Goal: Task Accomplishment & Management: Use online tool/utility

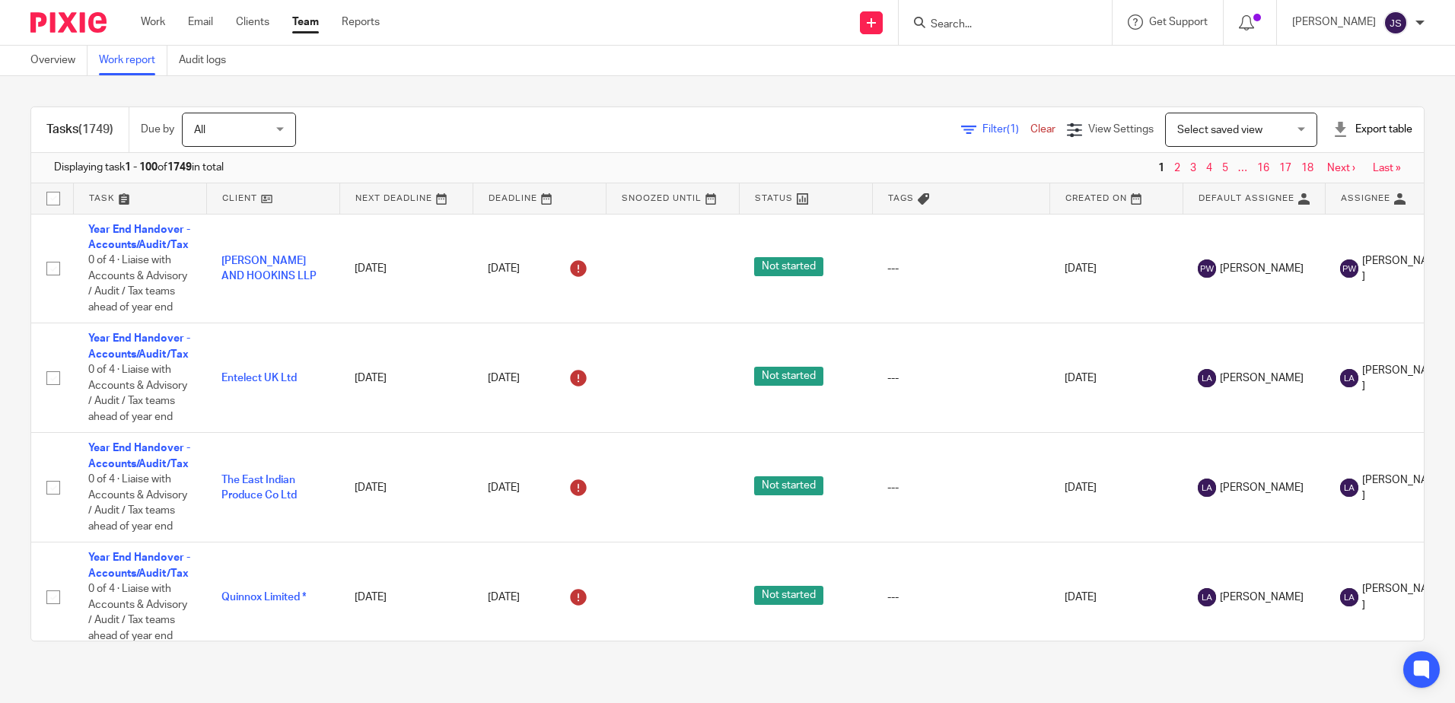
click at [974, 122] on div "Filter (1) Clear" at bounding box center [1014, 130] width 106 height 16
click at [982, 127] on span "Filter (1)" at bounding box center [1006, 129] width 48 height 11
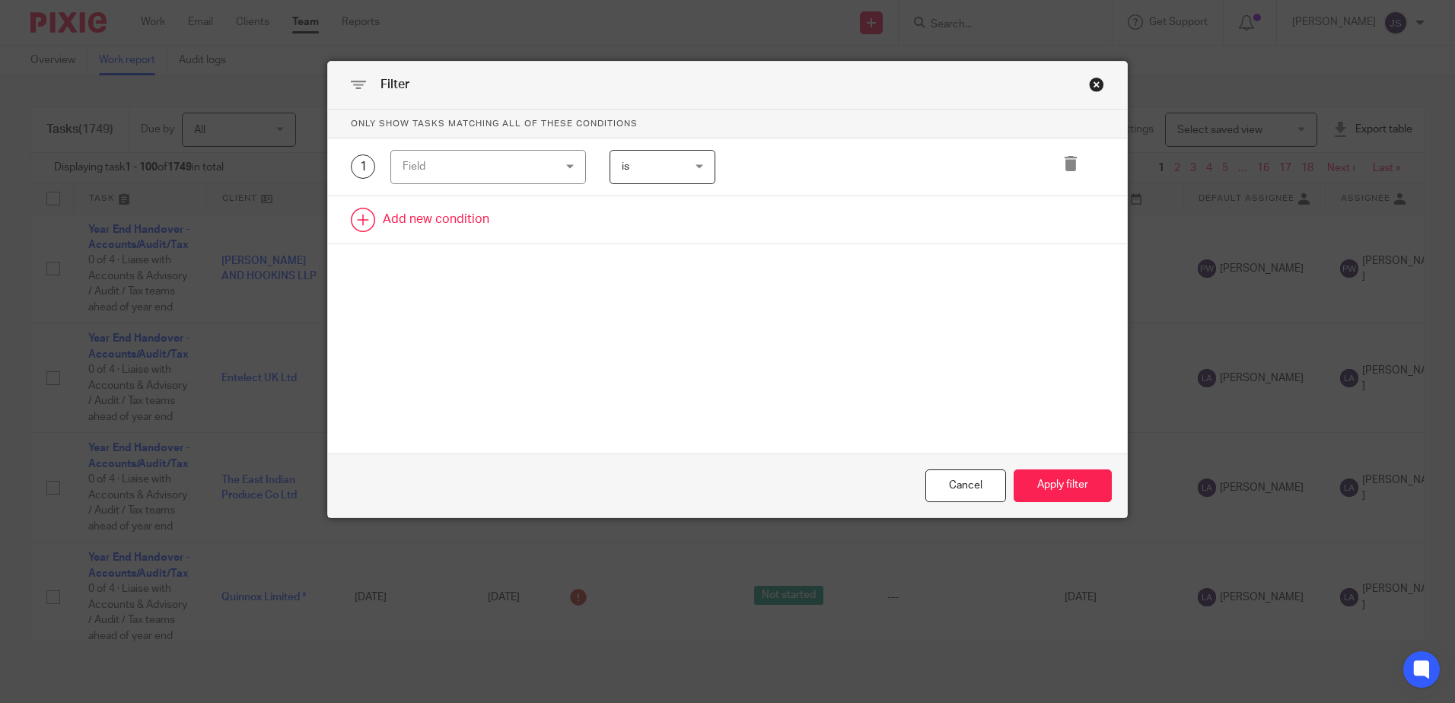
click at [489, 224] on link at bounding box center [727, 219] width 799 height 47
click at [476, 168] on div "Field" at bounding box center [476, 167] width 146 height 32
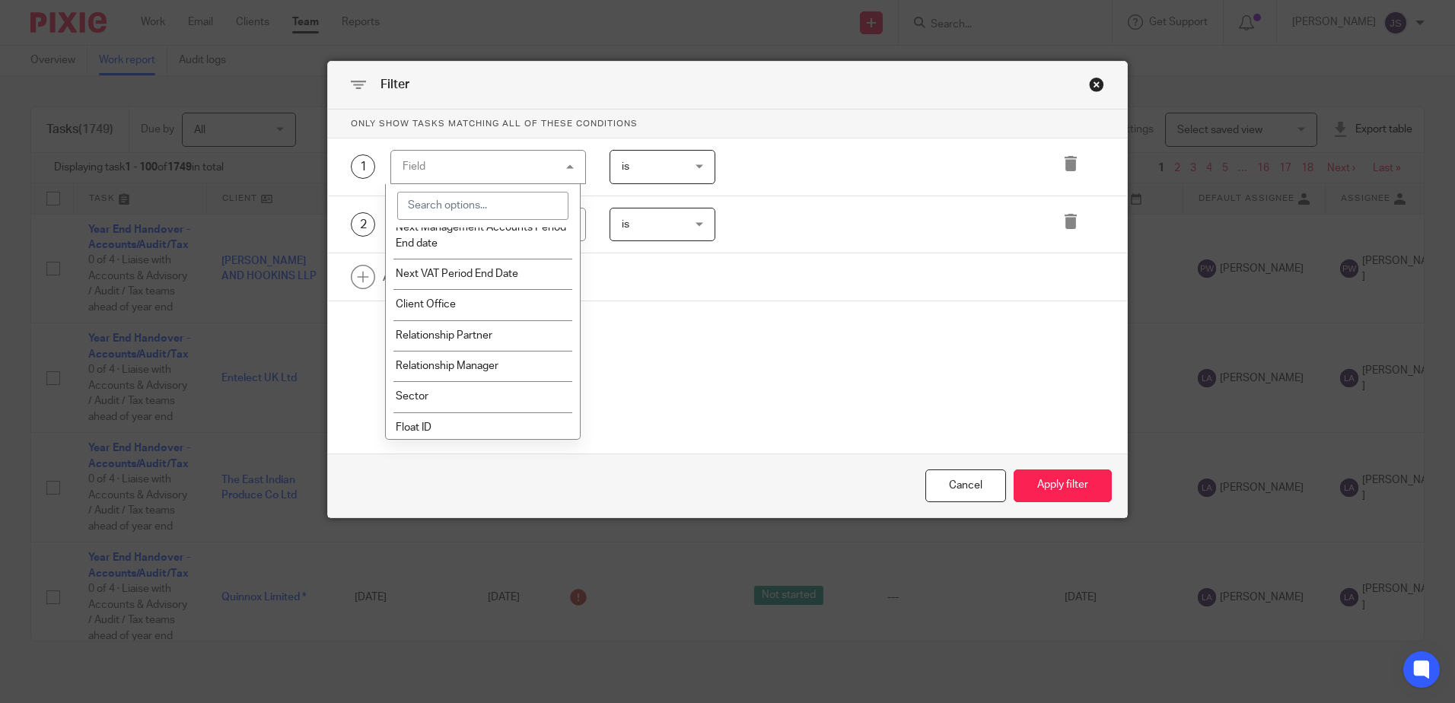
scroll to position [1804, 0]
click at [483, 312] on li "Client Office" at bounding box center [483, 300] width 194 height 30
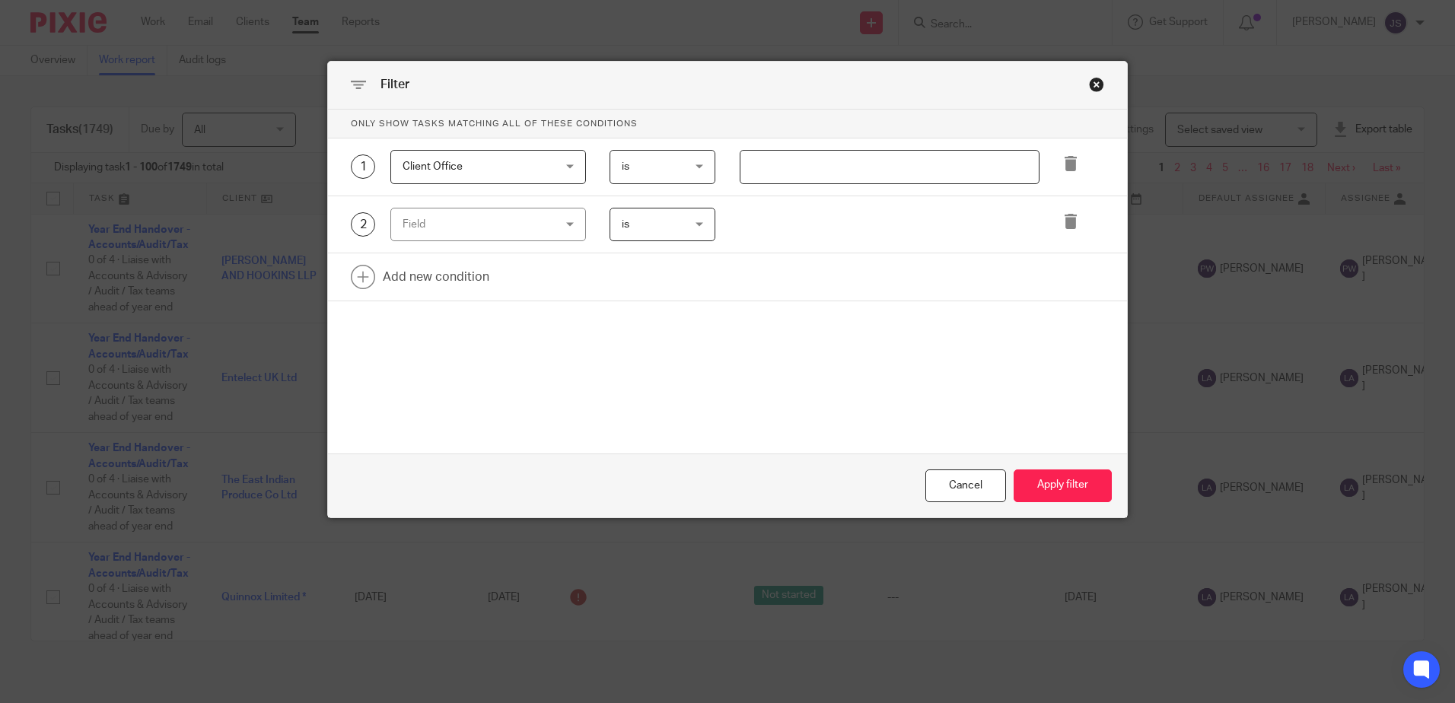
click at [782, 162] on input "text" at bounding box center [890, 167] width 300 height 34
type input "Stevenage"
click at [530, 232] on div "Field" at bounding box center [476, 225] width 146 height 32
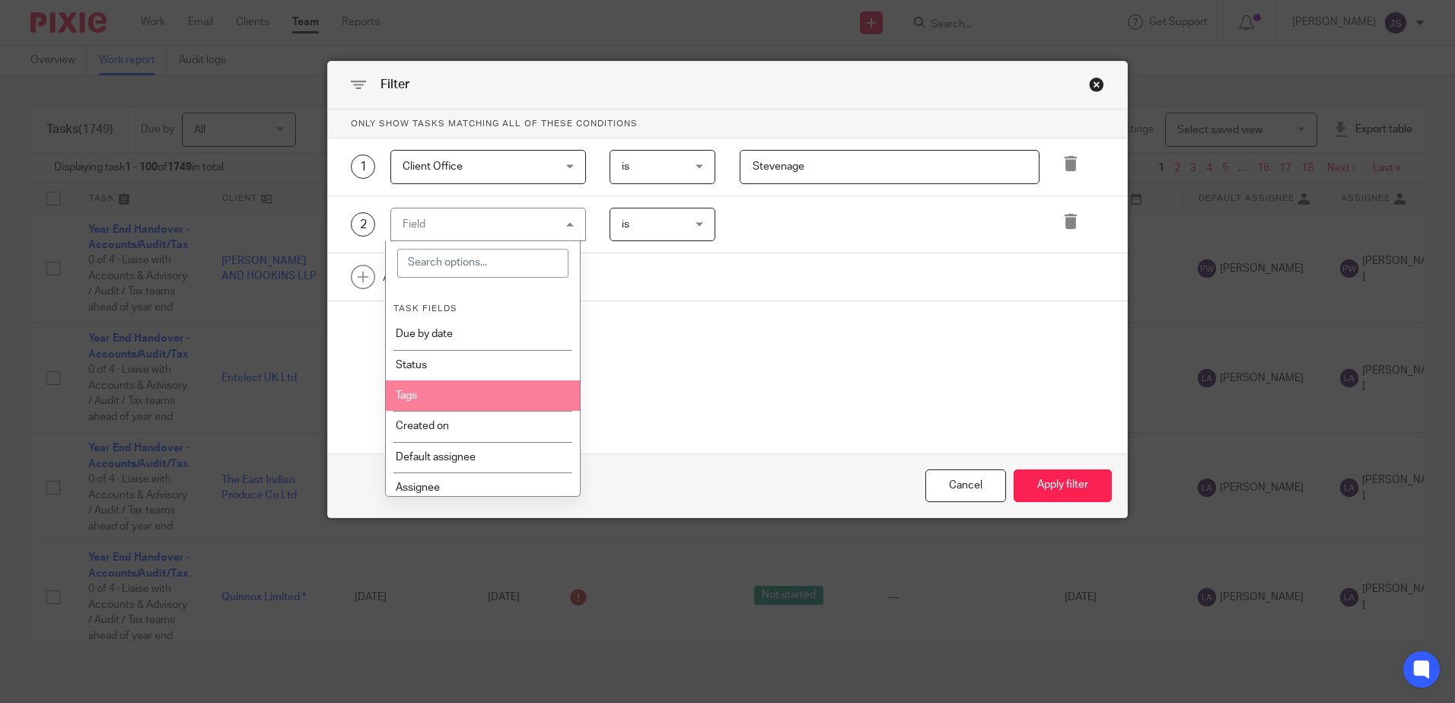
click at [522, 392] on li "Tags" at bounding box center [483, 395] width 194 height 30
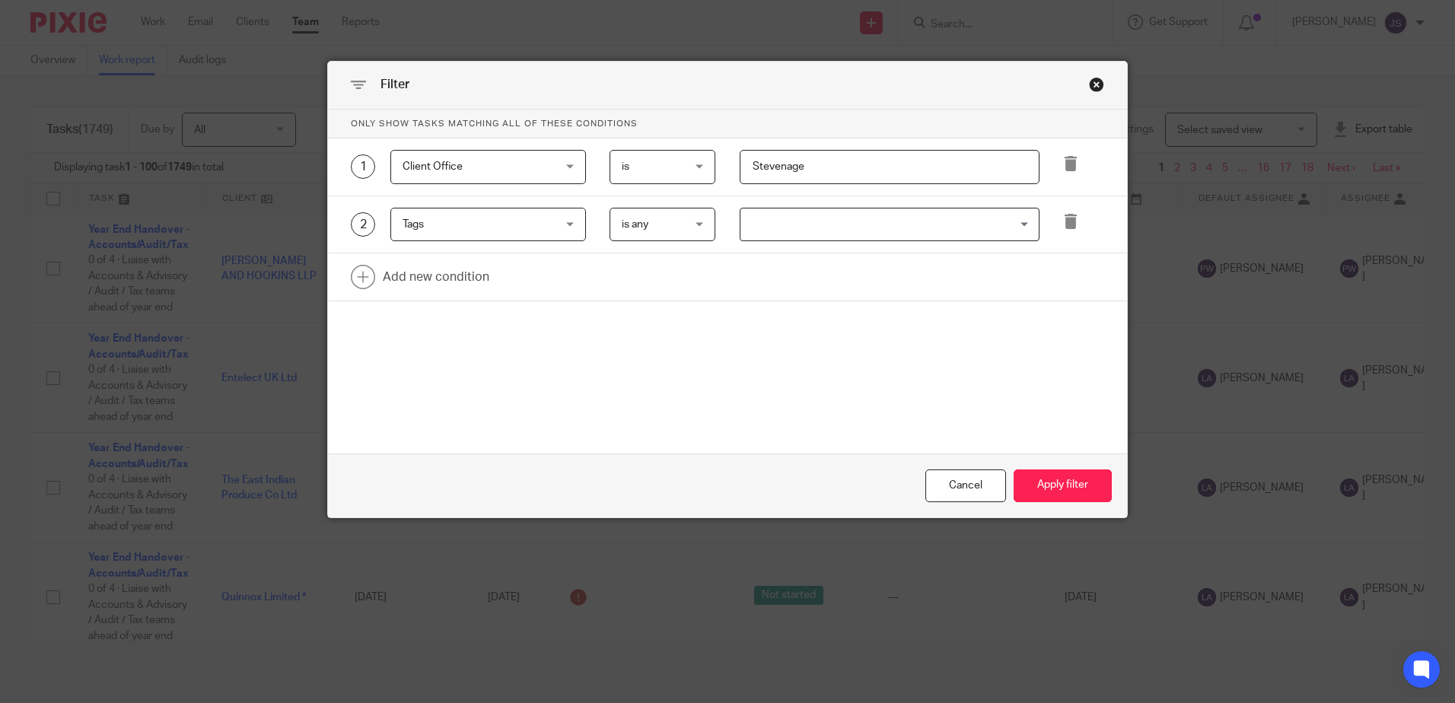
click at [755, 232] on input "Search for option" at bounding box center [886, 225] width 288 height 27
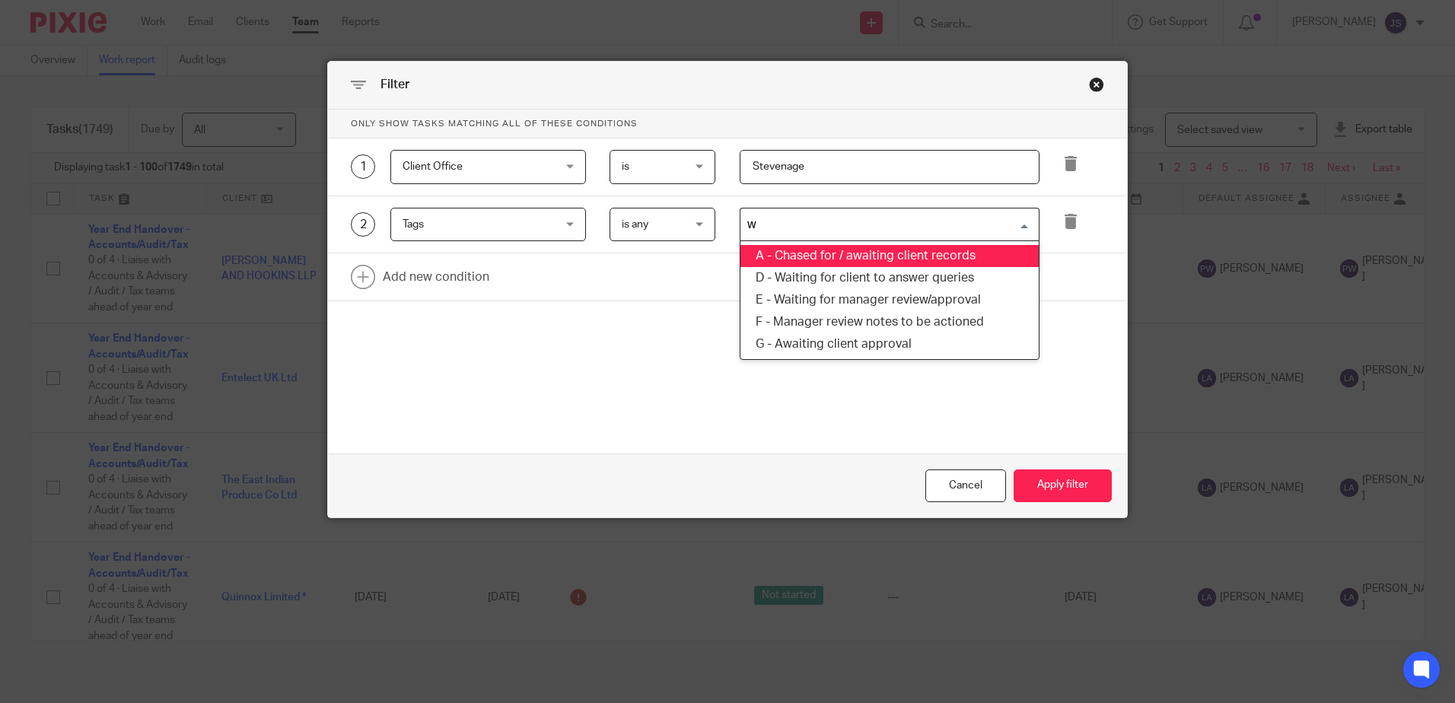
type input "wa"
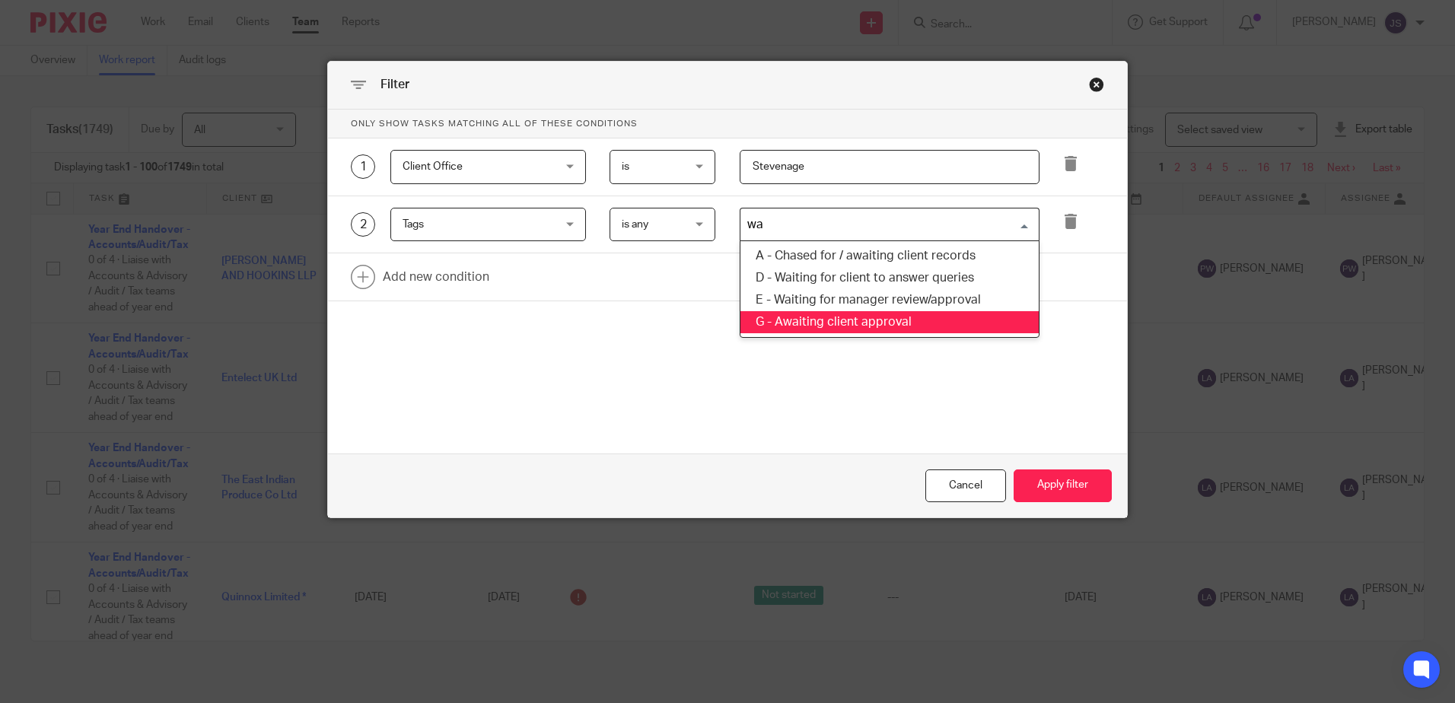
click at [845, 298] on li "E - Waiting for manager review/approval" at bounding box center [889, 300] width 298 height 22
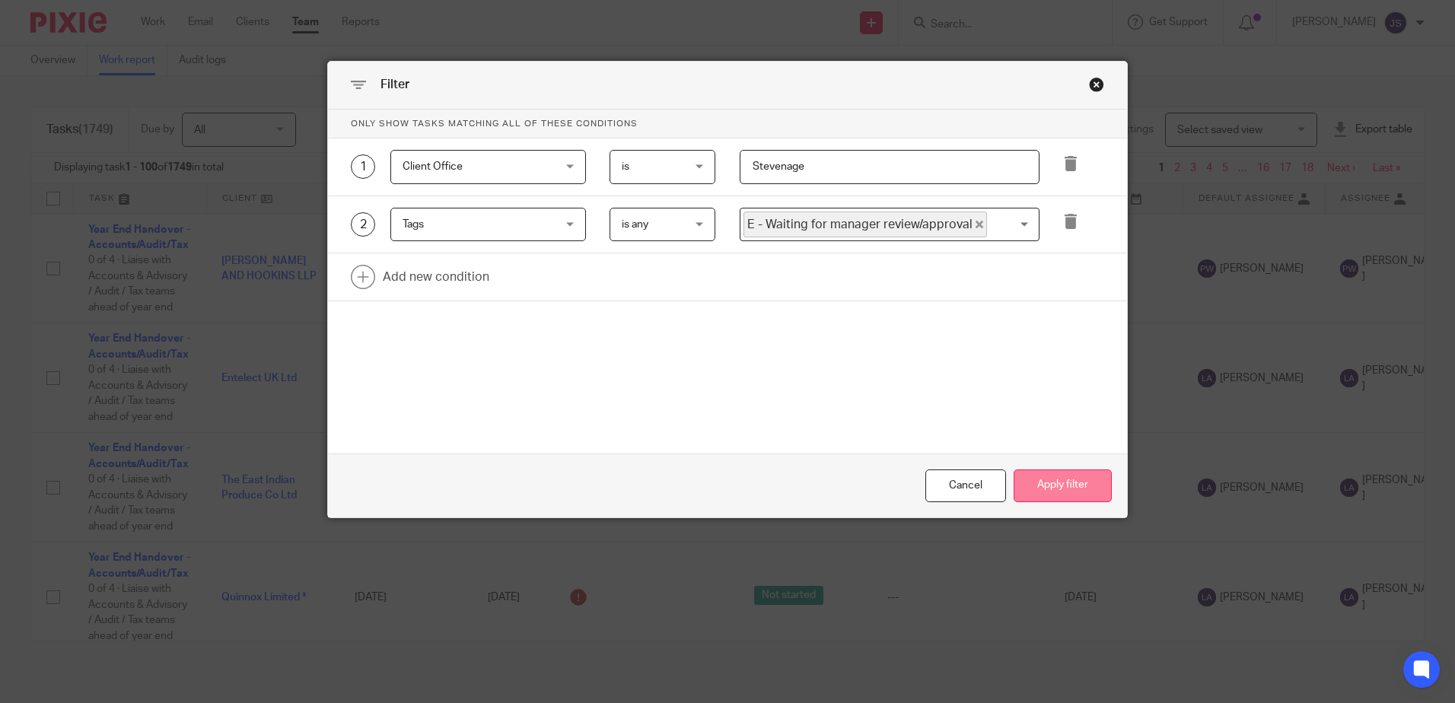
click at [1049, 476] on button "Apply filter" at bounding box center [1063, 486] width 98 height 33
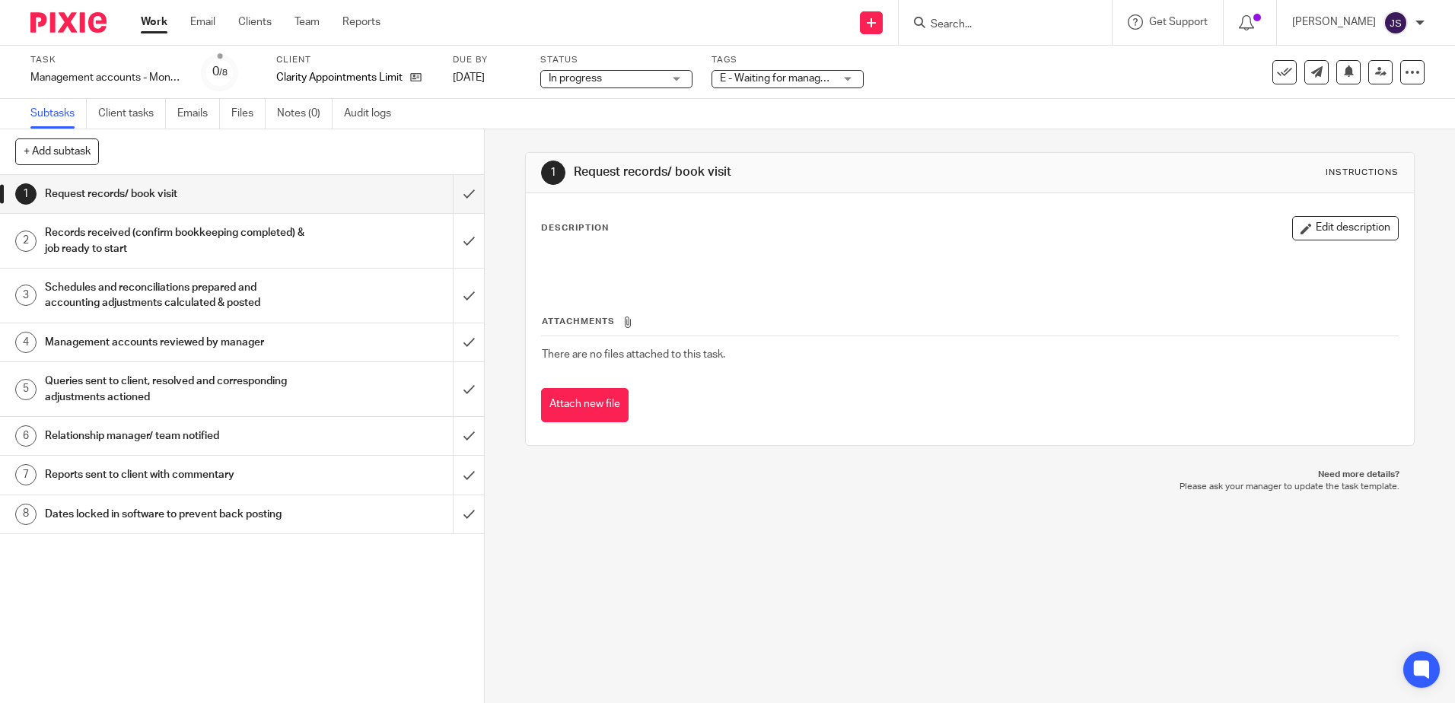
click at [766, 84] on span "E - Waiting for manager review/approval" at bounding box center [777, 79] width 114 height 16
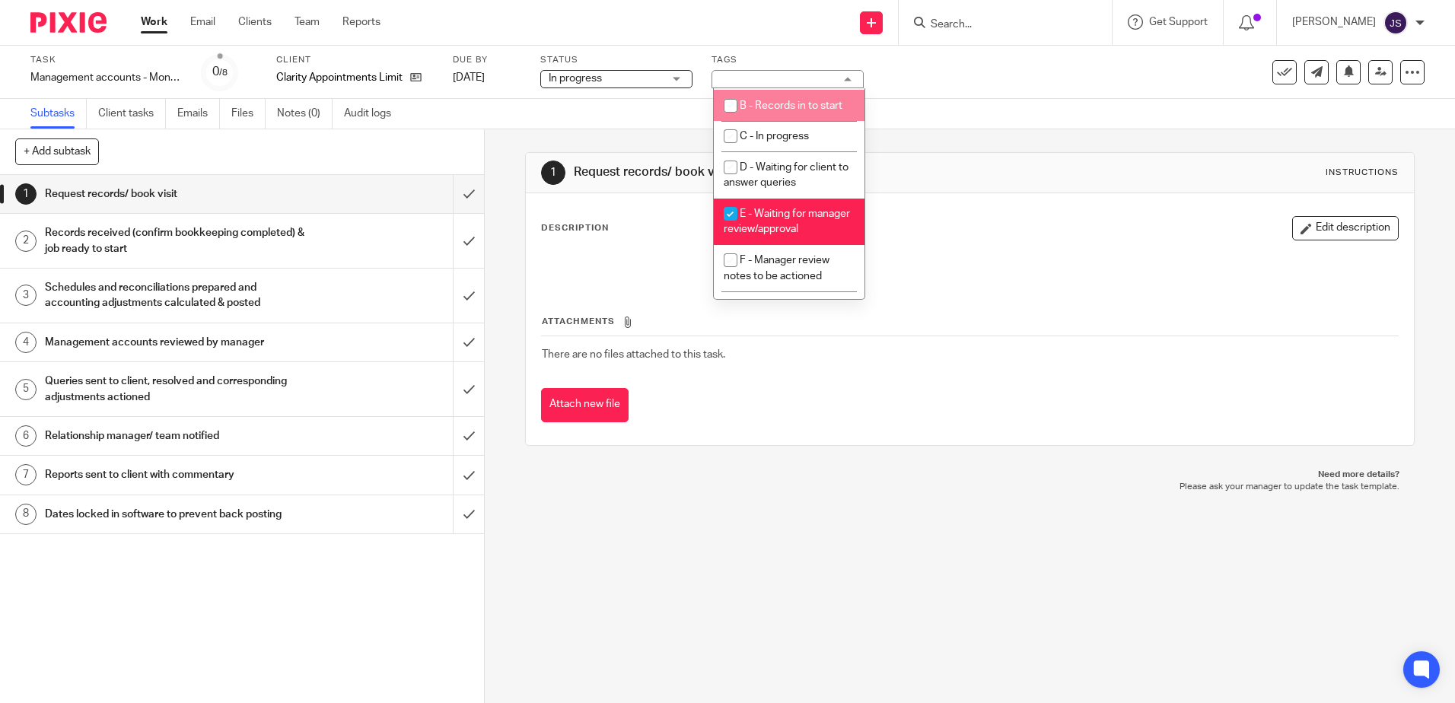
scroll to position [76, 0]
click at [808, 233] on li "E - Waiting for manager review/approval" at bounding box center [789, 221] width 151 height 46
checkbox input "false"
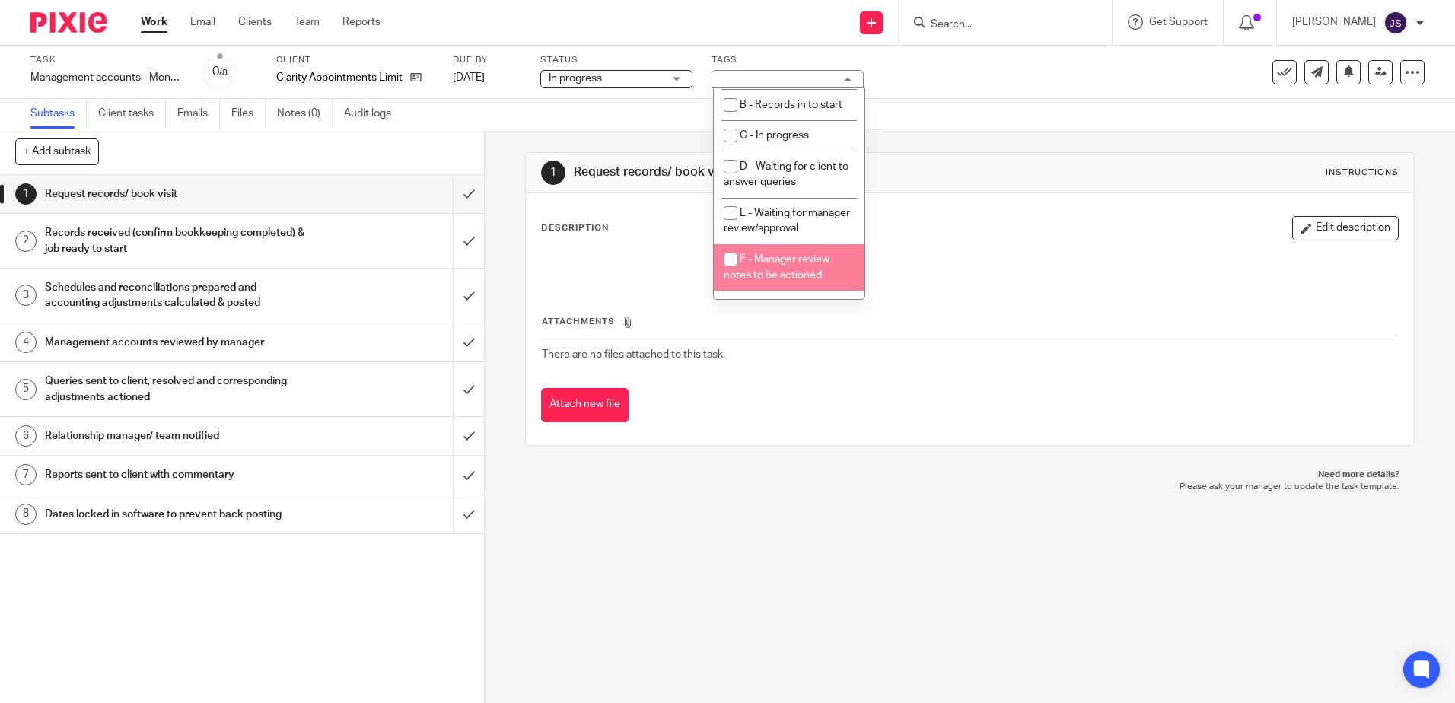
click at [812, 270] on span "F - Manager review notes to be actioned" at bounding box center [777, 267] width 106 height 27
checkbox input "true"
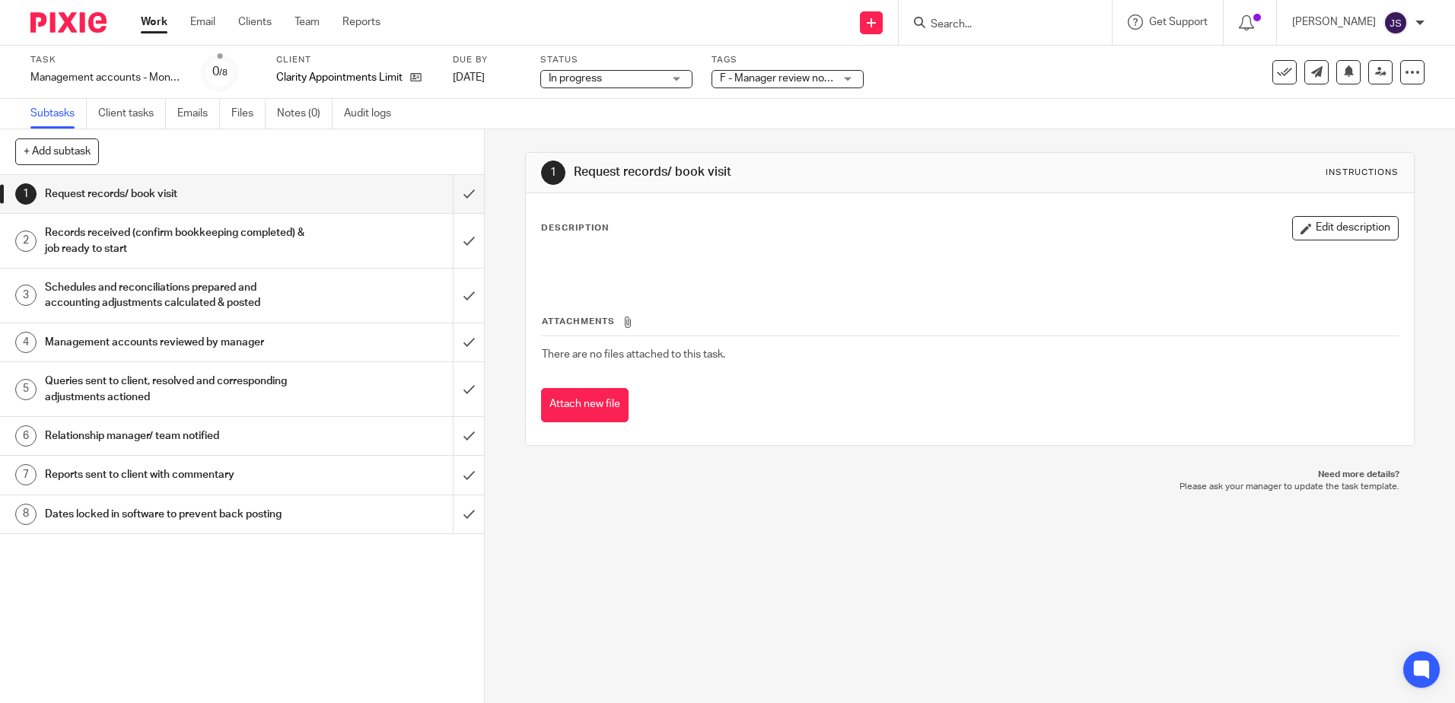
click at [974, 262] on p at bounding box center [969, 263] width 855 height 15
click at [393, 342] on div "Management accounts reviewed by manager" at bounding box center [241, 342] width 393 height 23
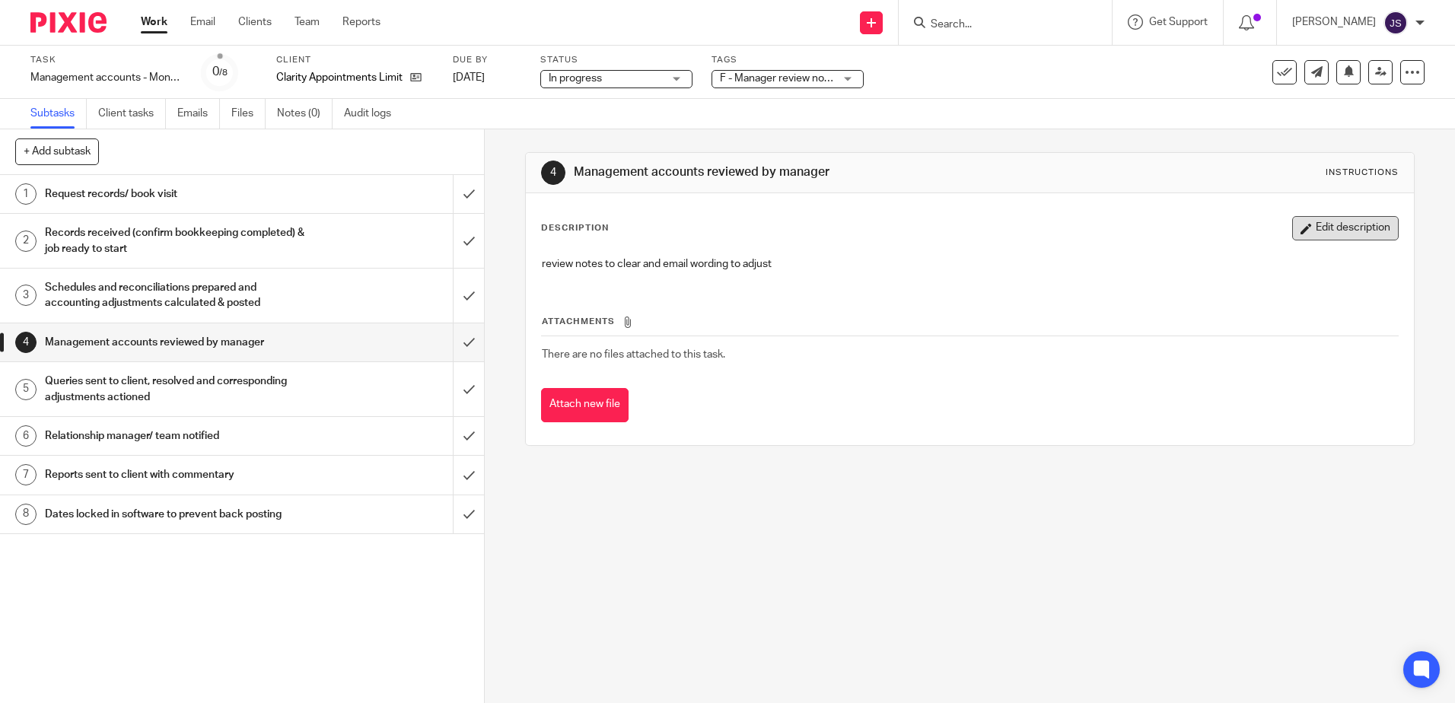
click at [1302, 237] on button "Edit description" at bounding box center [1345, 228] width 107 height 24
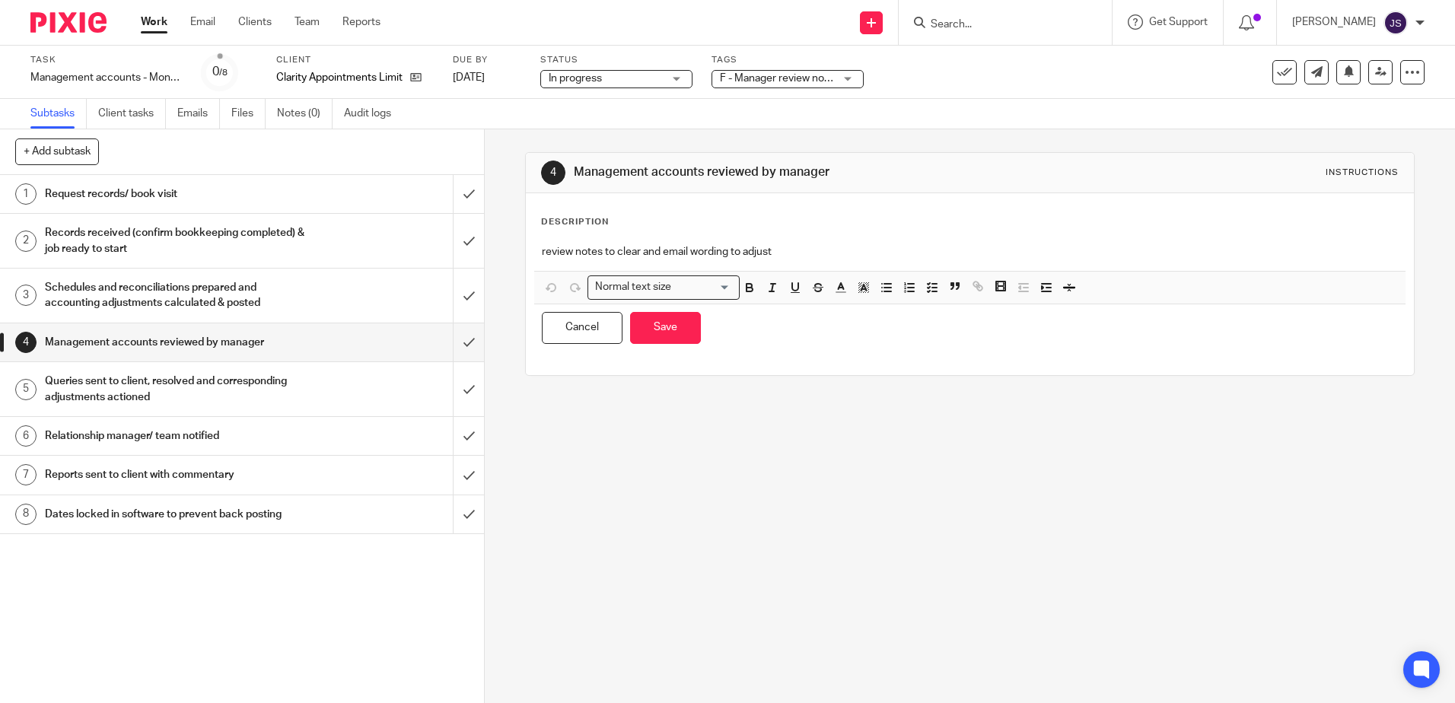
click at [847, 266] on div "review notes to clear and email wording to adjust" at bounding box center [969, 254] width 871 height 34
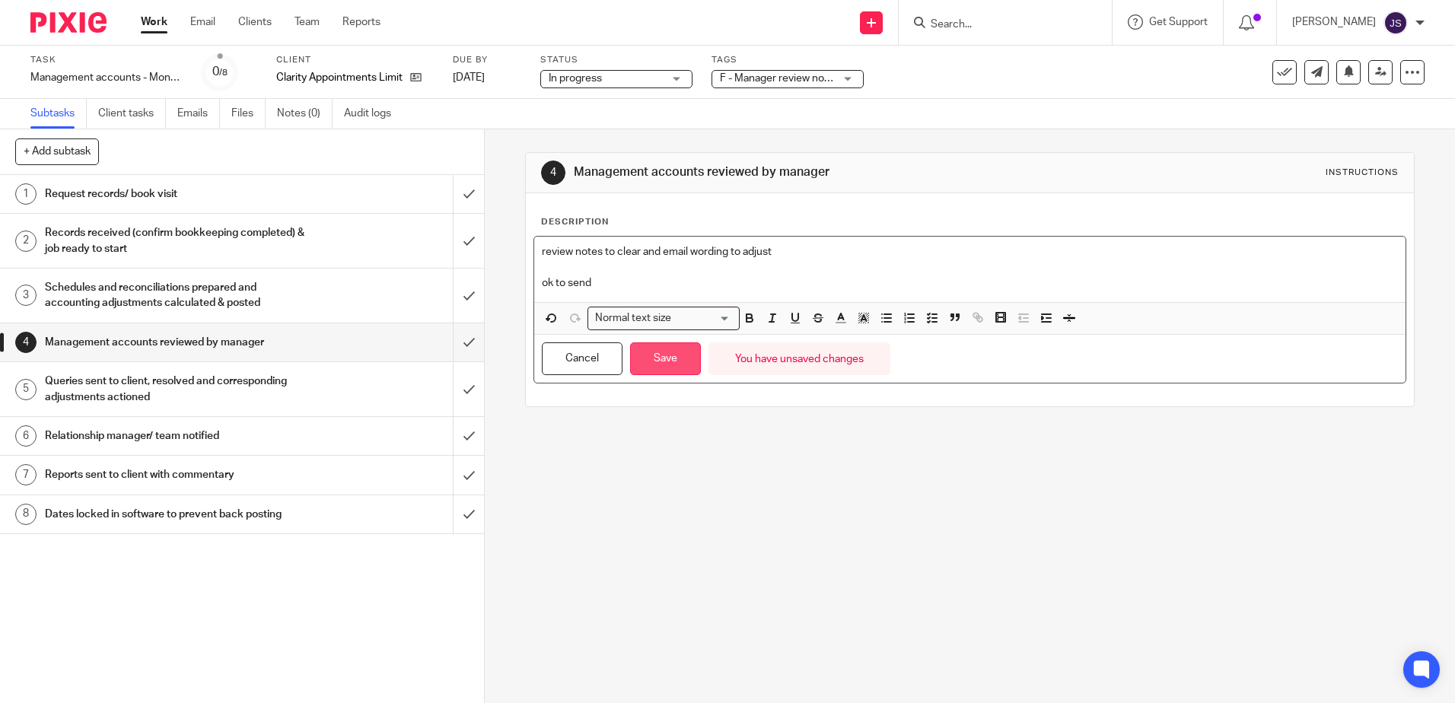
click at [672, 359] on button "Save" at bounding box center [665, 358] width 71 height 33
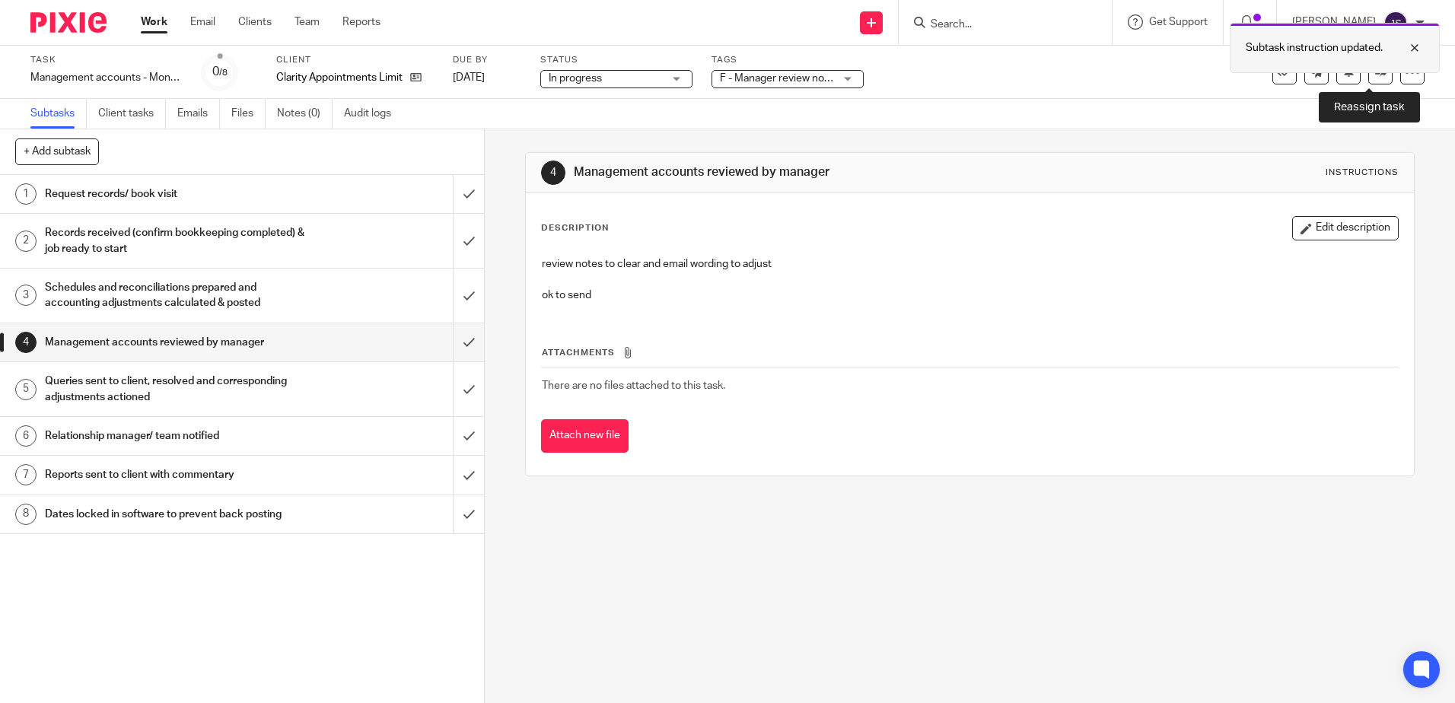
click at [1374, 70] on div "Subtask instruction updated." at bounding box center [1335, 48] width 210 height 50
click at [1375, 70] on icon at bounding box center [1380, 71] width 11 height 11
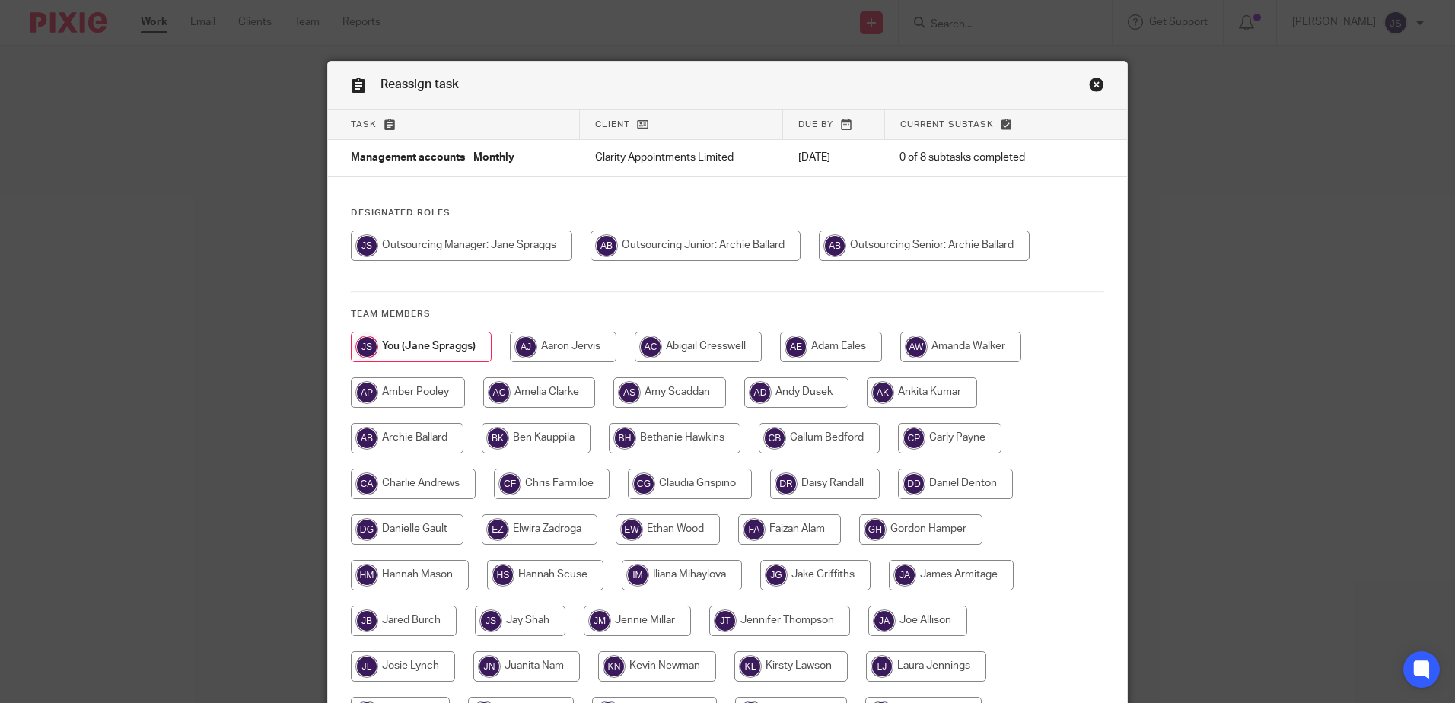
click at [715, 240] on input "radio" at bounding box center [696, 246] width 210 height 30
radio input "true"
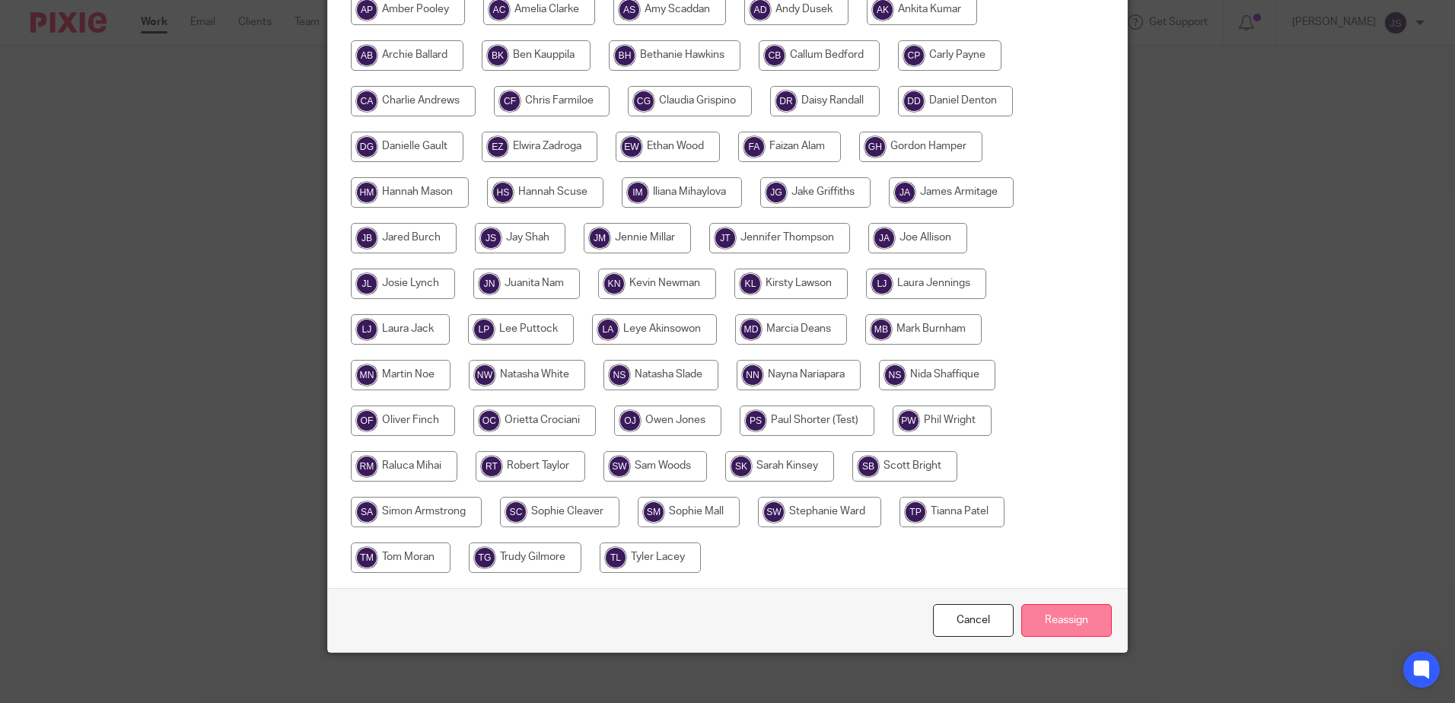
scroll to position [393, 0]
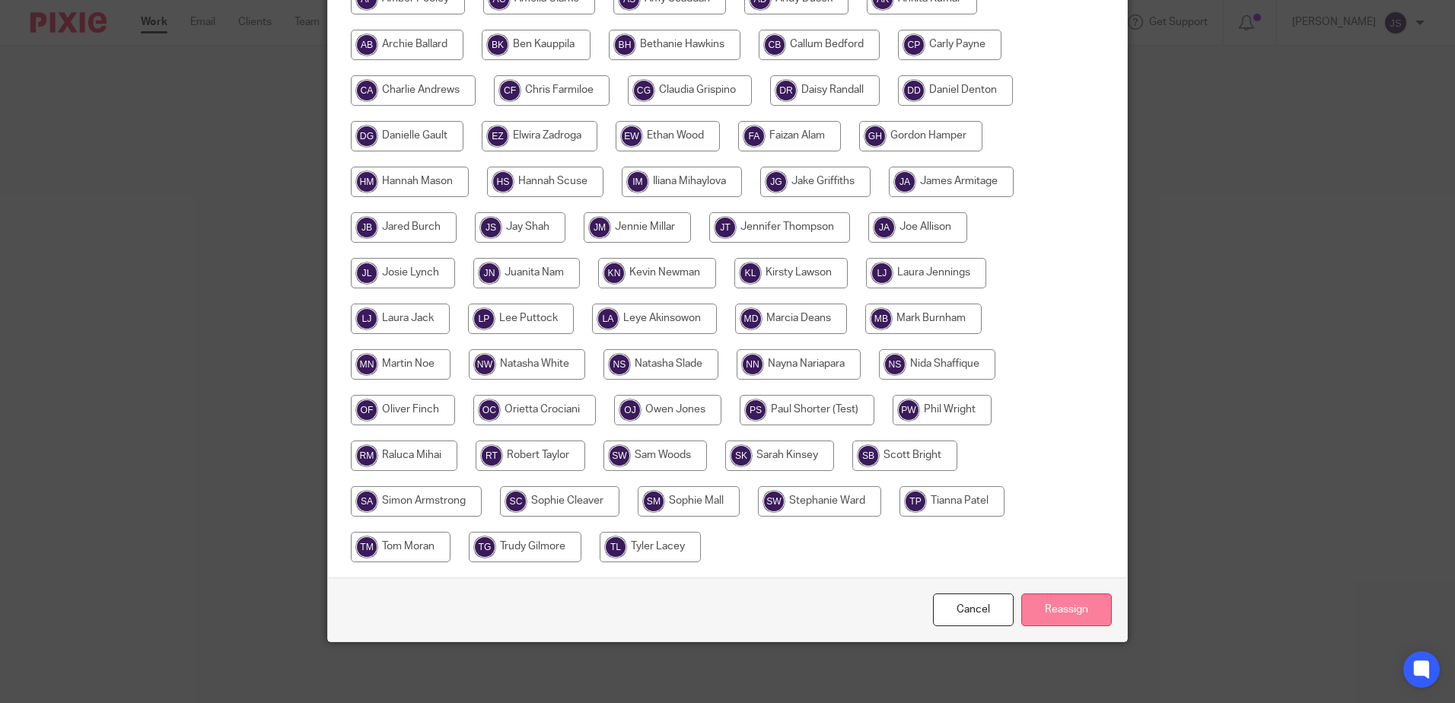
click at [1090, 619] on input "Reassign" at bounding box center [1066, 610] width 91 height 33
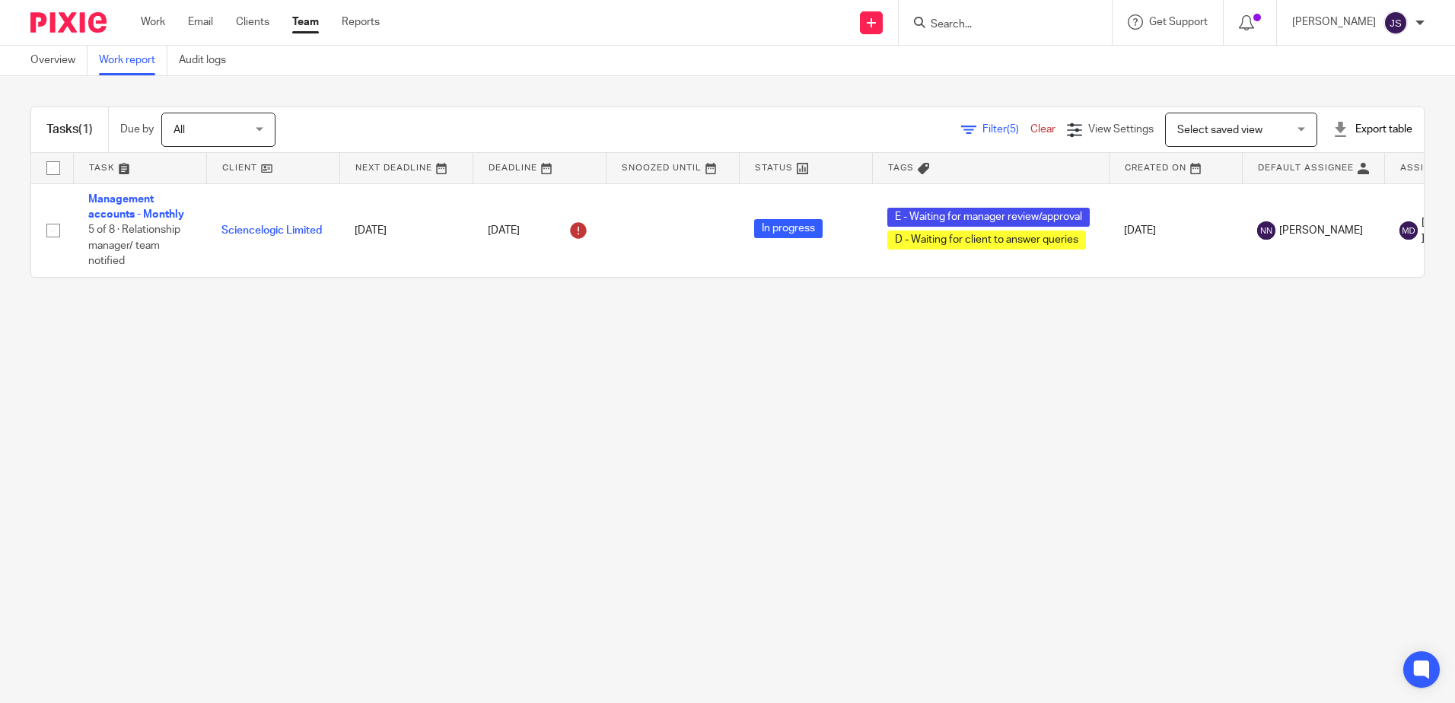
click at [433, 453] on main "Overview Work report Audit logs Tasks (1) Due by All All [DATE] [DATE] This wee…" at bounding box center [727, 351] width 1455 height 703
click at [496, 496] on main "Overview Work report Audit logs Tasks (1) Due by All All [DATE] [DATE] This wee…" at bounding box center [727, 351] width 1455 height 703
click at [474, 472] on main "Overview Work report Audit logs Tasks (1) Due by All All [DATE] [DATE] This wee…" at bounding box center [727, 351] width 1455 height 703
click at [521, 524] on main "Overview Work report Audit logs Tasks (1) Due by All All [DATE] [DATE] This wee…" at bounding box center [727, 351] width 1455 height 703
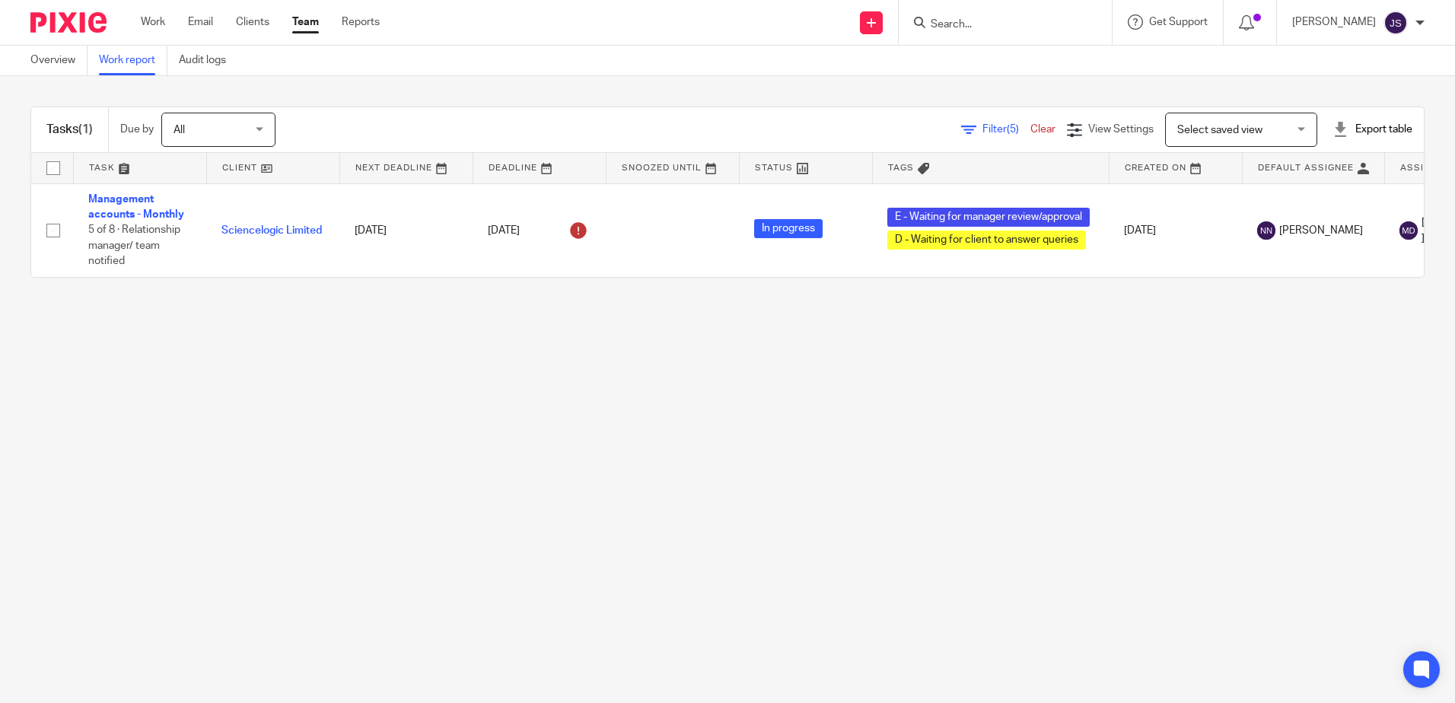
drag, startPoint x: 611, startPoint y: 463, endPoint x: 784, endPoint y: 178, distance: 332.9
click at [611, 463] on main "Overview Work report Audit logs Tasks (1) Due by All All Today Tomorrow This we…" at bounding box center [727, 351] width 1455 height 703
click at [960, 31] on input "Search" at bounding box center [997, 25] width 137 height 14
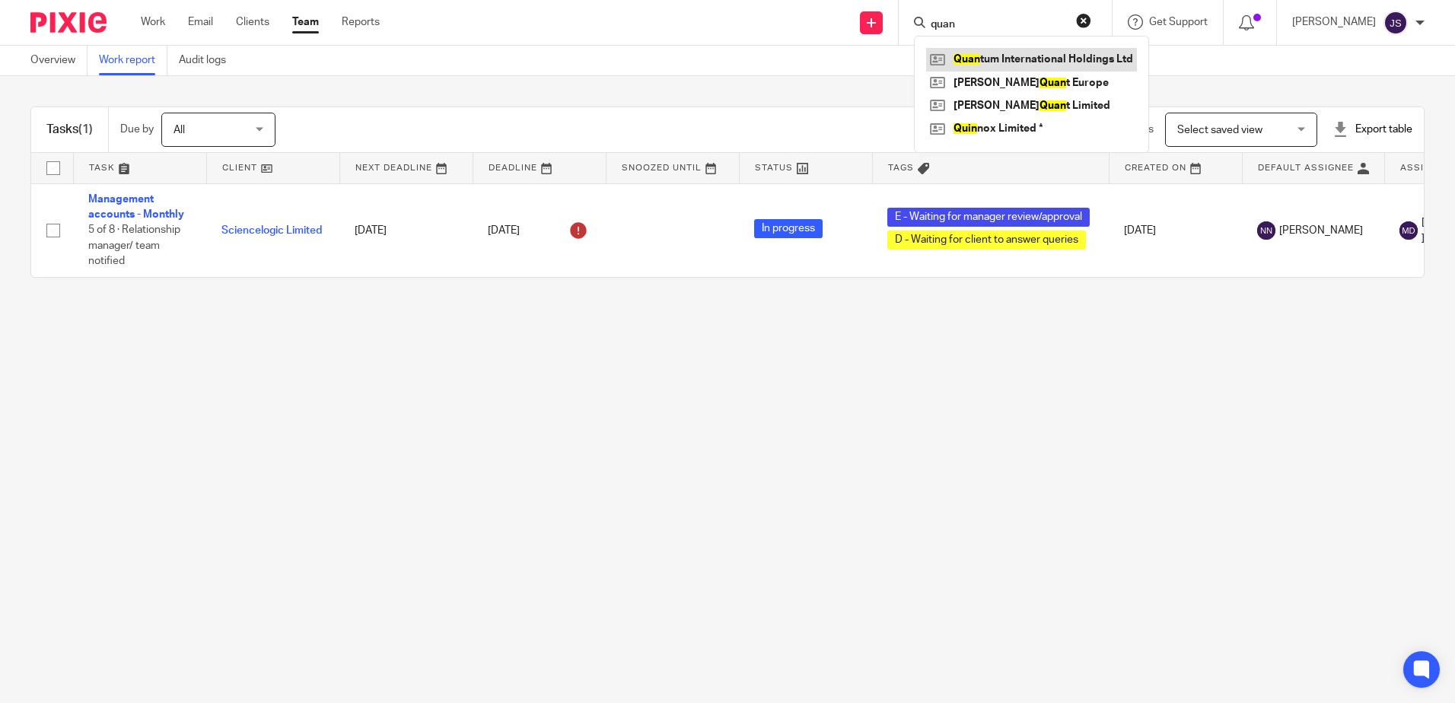
type input "quan"
click at [998, 51] on link at bounding box center [1031, 59] width 211 height 23
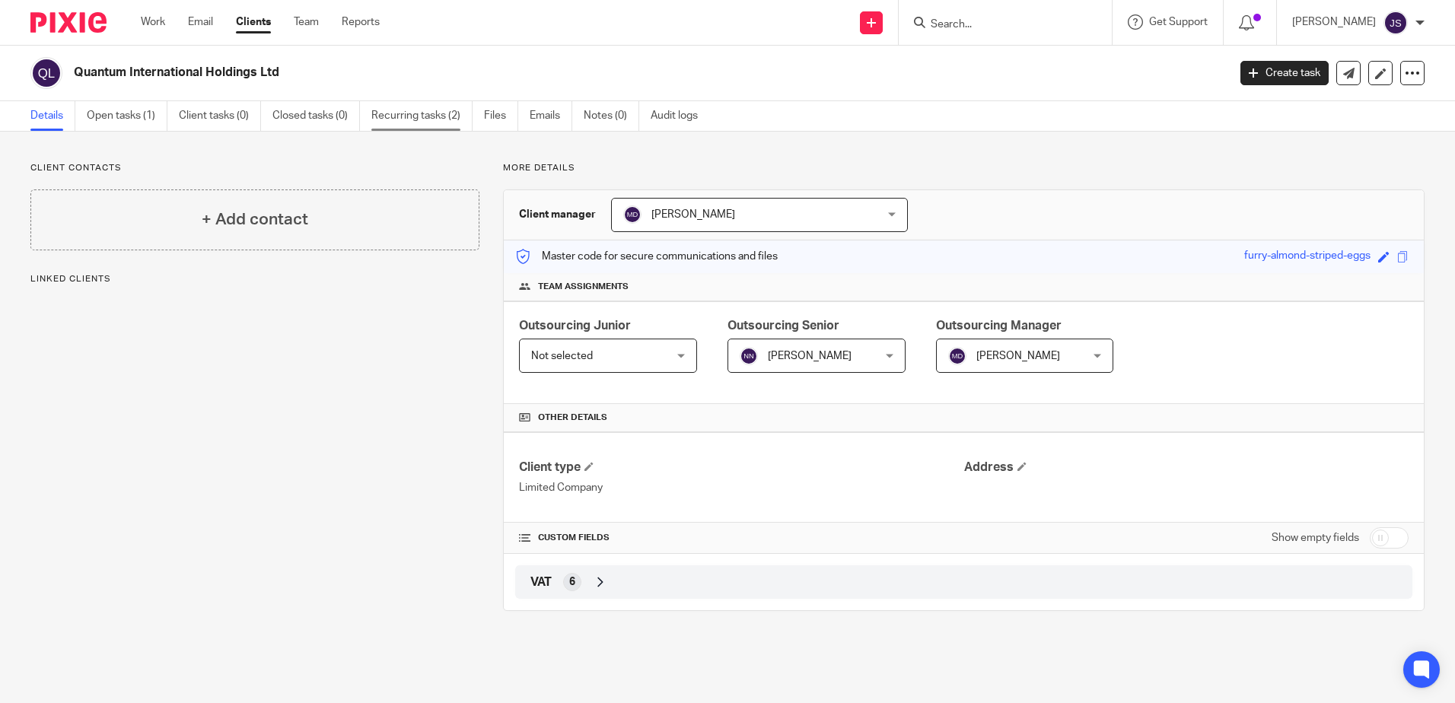
click at [400, 123] on link "Recurring tasks (2)" at bounding box center [421, 116] width 101 height 30
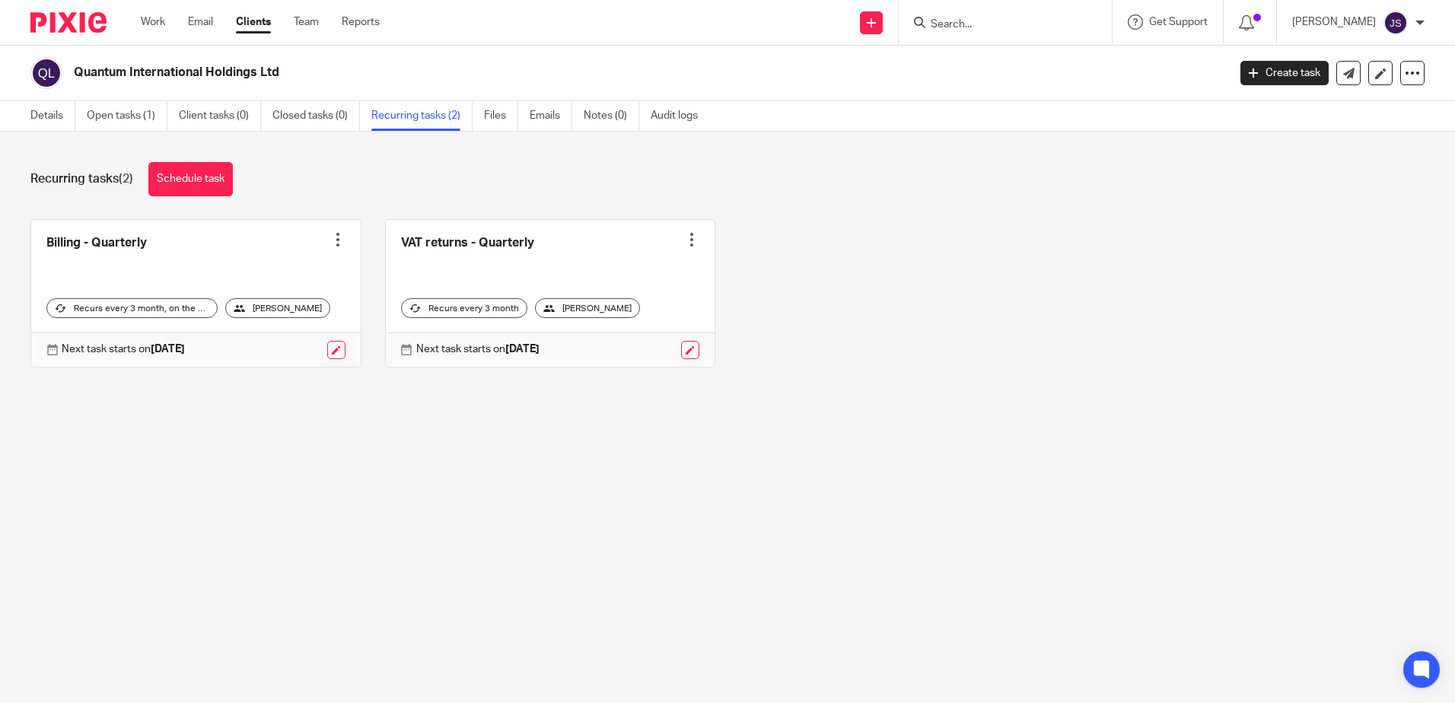
click at [571, 415] on div "Recurring tasks (2) Schedule task Billing - Quarterly Create task Clone templat…" at bounding box center [727, 276] width 1455 height 289
click at [969, 22] on input "Search" at bounding box center [997, 25] width 137 height 14
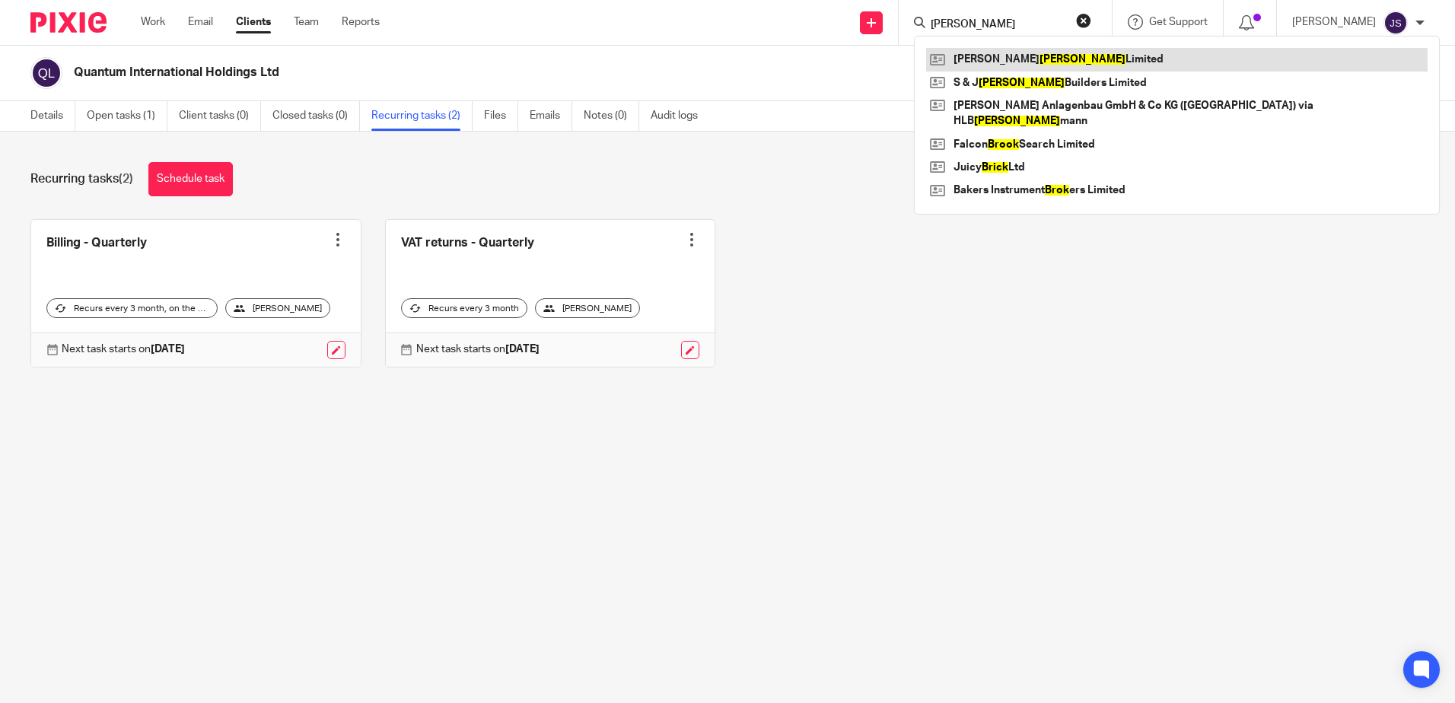
type input "[PERSON_NAME]"
click at [988, 62] on link at bounding box center [1176, 59] width 501 height 23
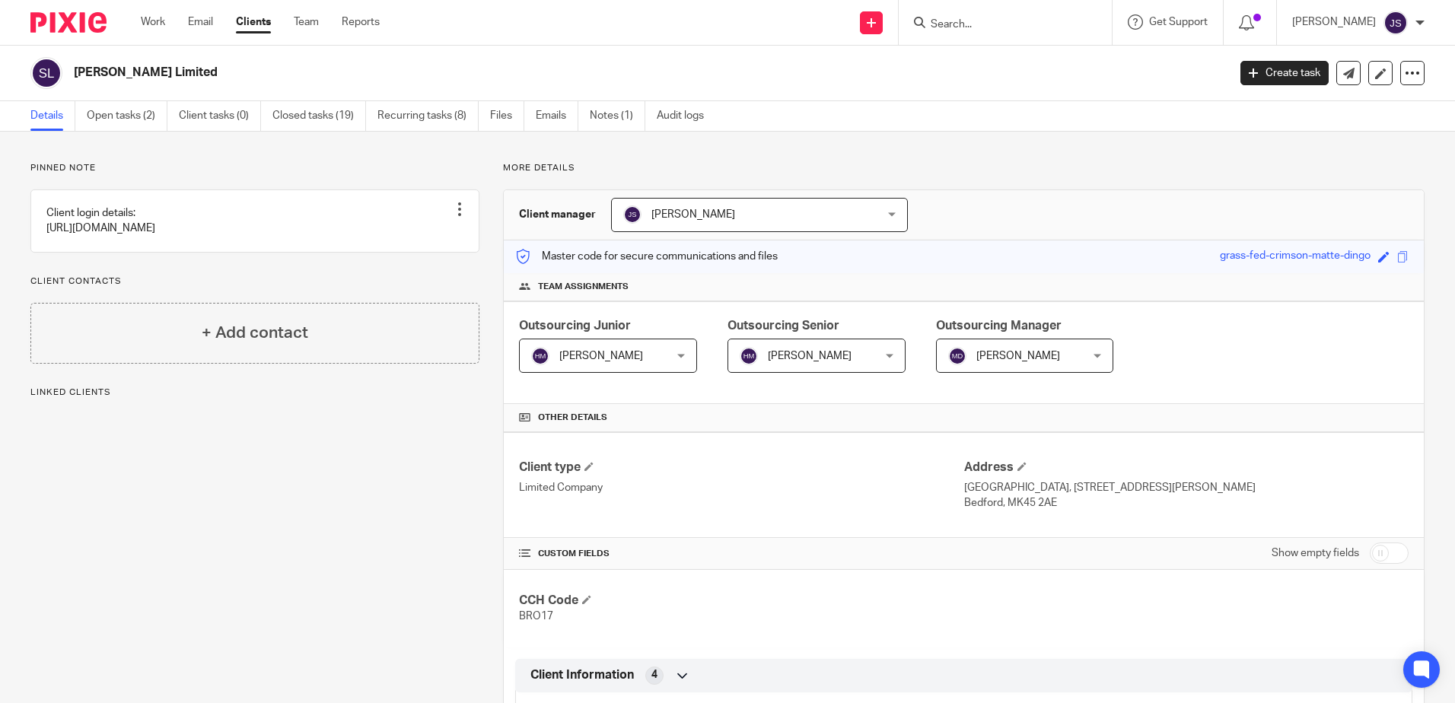
click at [990, 18] on input "Search" at bounding box center [997, 25] width 137 height 14
type input "james"
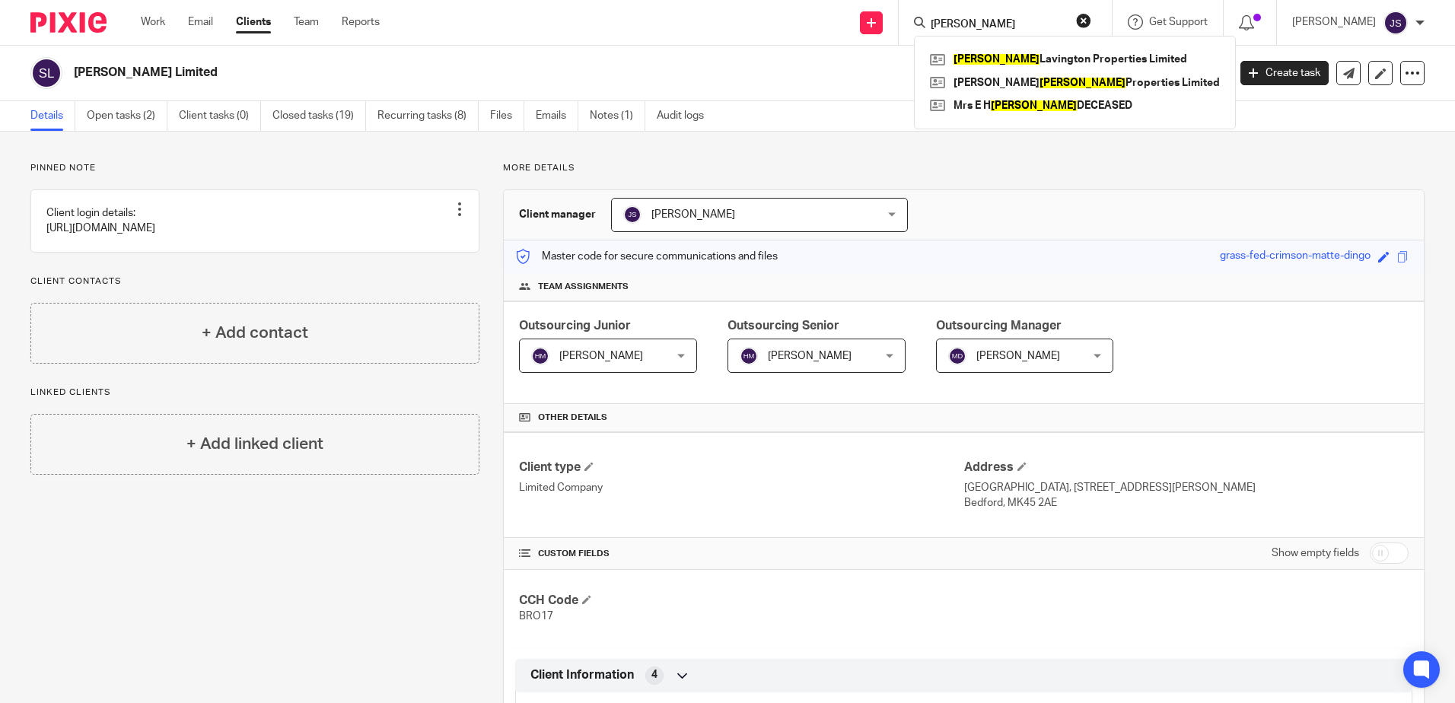
drag, startPoint x: 998, startPoint y: 24, endPoint x: 874, endPoint y: 24, distance: 123.3
click at [874, 24] on div "Send new email Create task Add client Request signature james James Lavington P…" at bounding box center [929, 22] width 1052 height 45
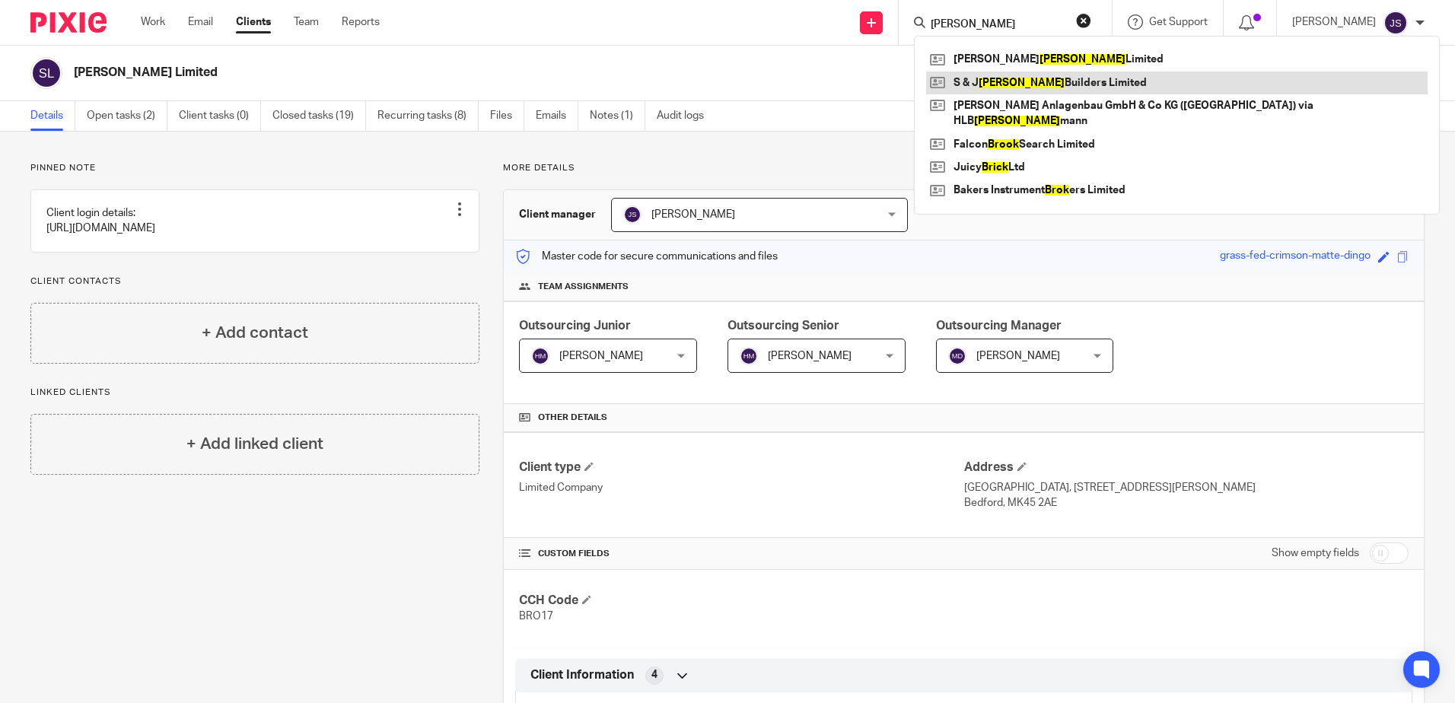
type input "[PERSON_NAME]"
click at [1012, 82] on link at bounding box center [1176, 83] width 501 height 23
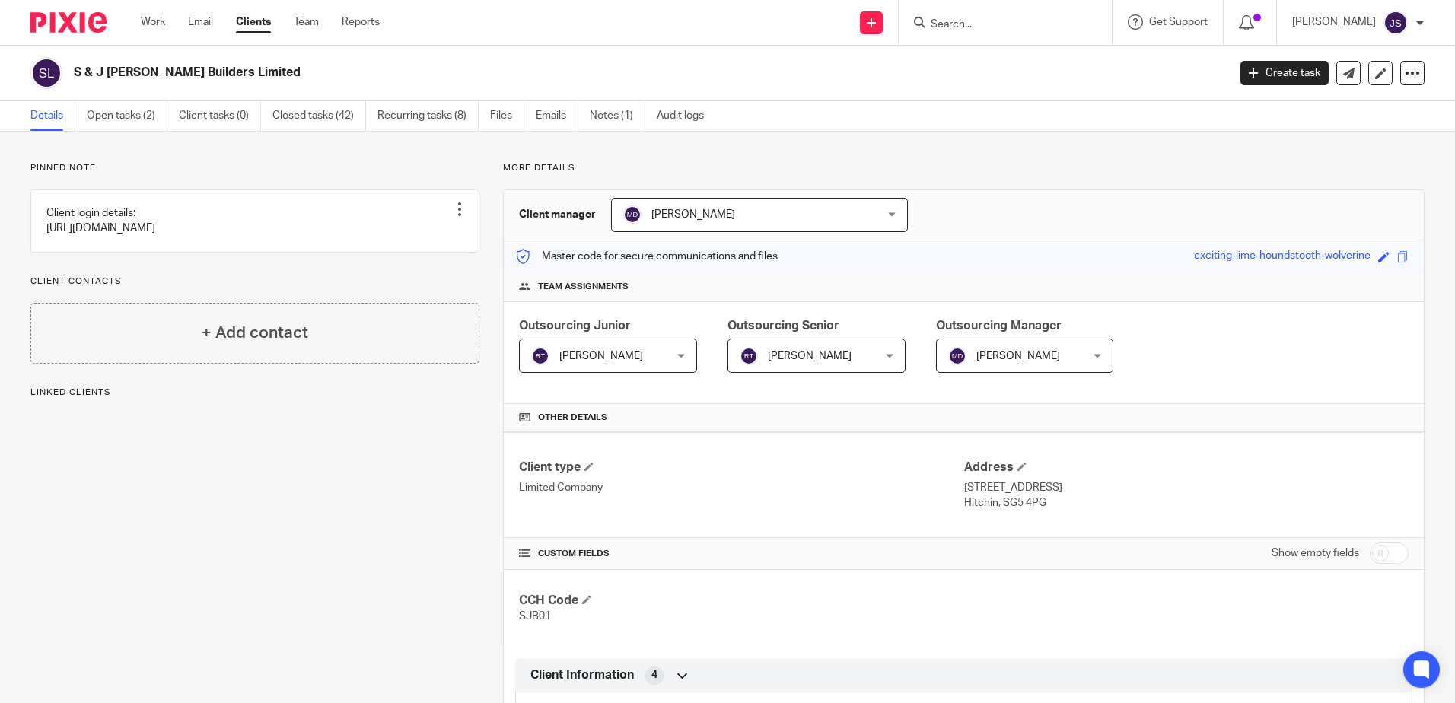
click at [1011, 28] on input "Search" at bounding box center [997, 25] width 137 height 14
